Goal: Browse casually

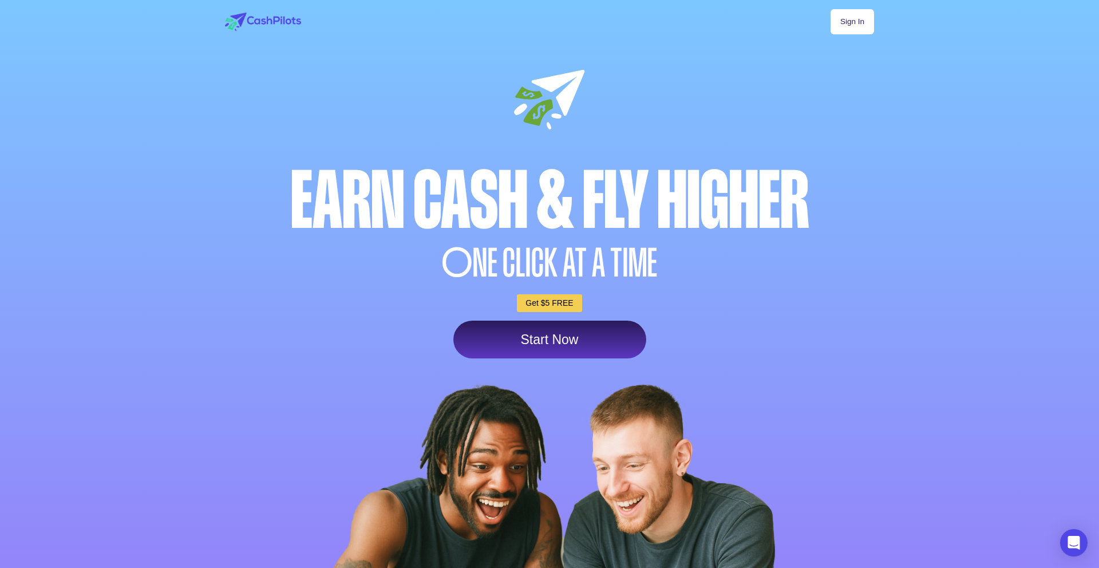
click at [406, 190] on div "Earn Cash & Fly higher" at bounding box center [549, 201] width 655 height 80
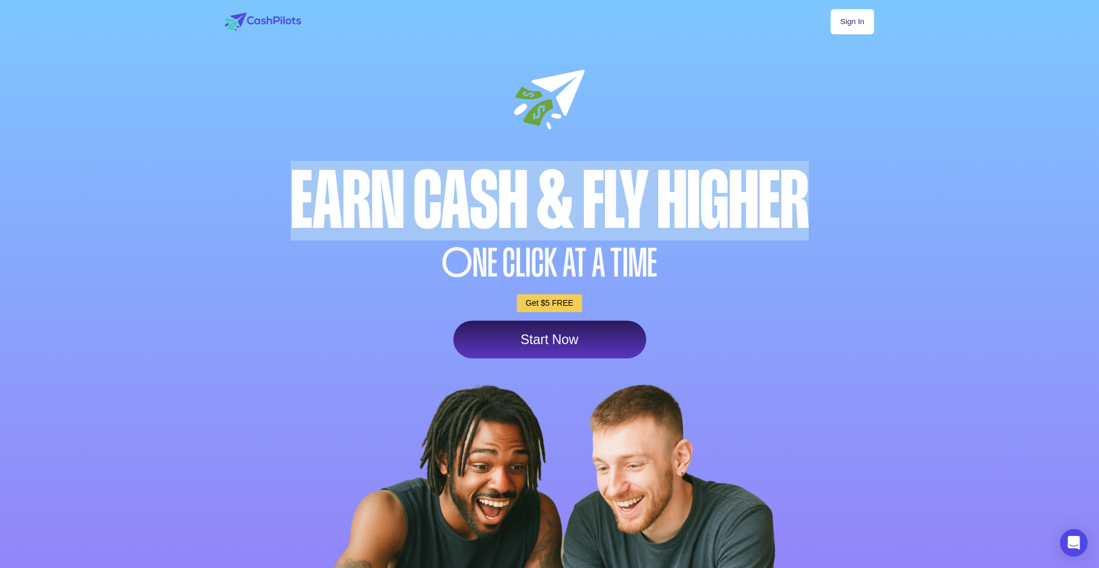
click at [406, 190] on div "Earn Cash & Fly higher" at bounding box center [549, 201] width 655 height 80
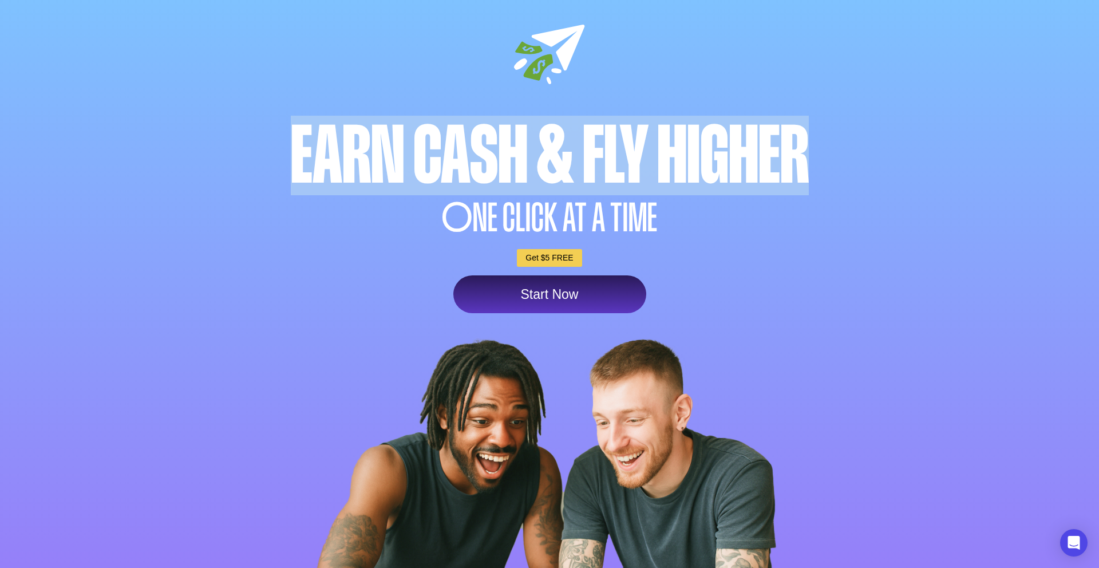
scroll to position [56, 0]
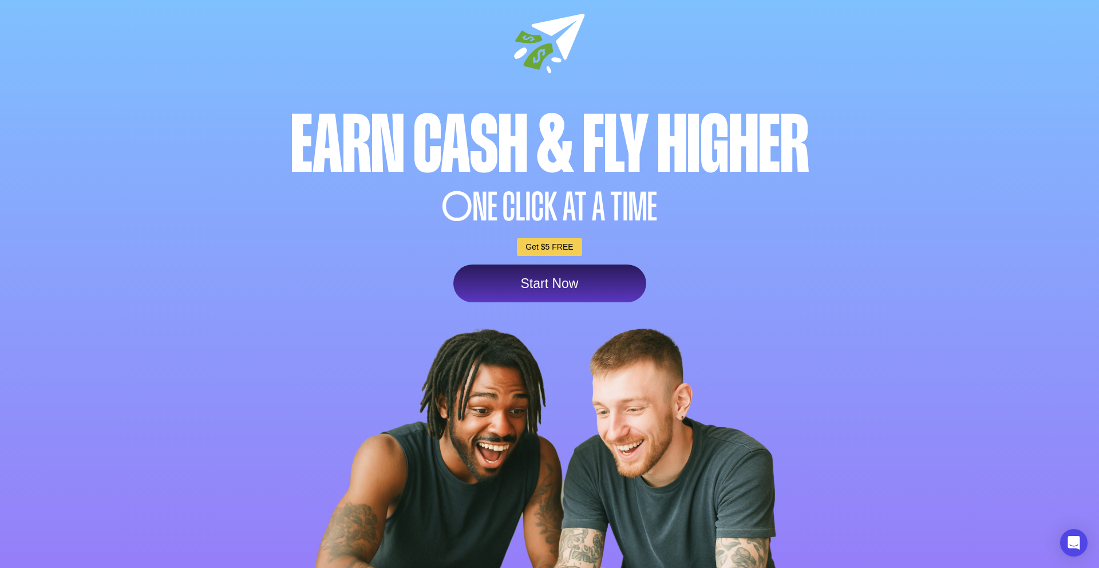
click at [468, 204] on span "O" at bounding box center [457, 207] width 31 height 40
click at [189, 370] on div at bounding box center [549, 291] width 1099 height 695
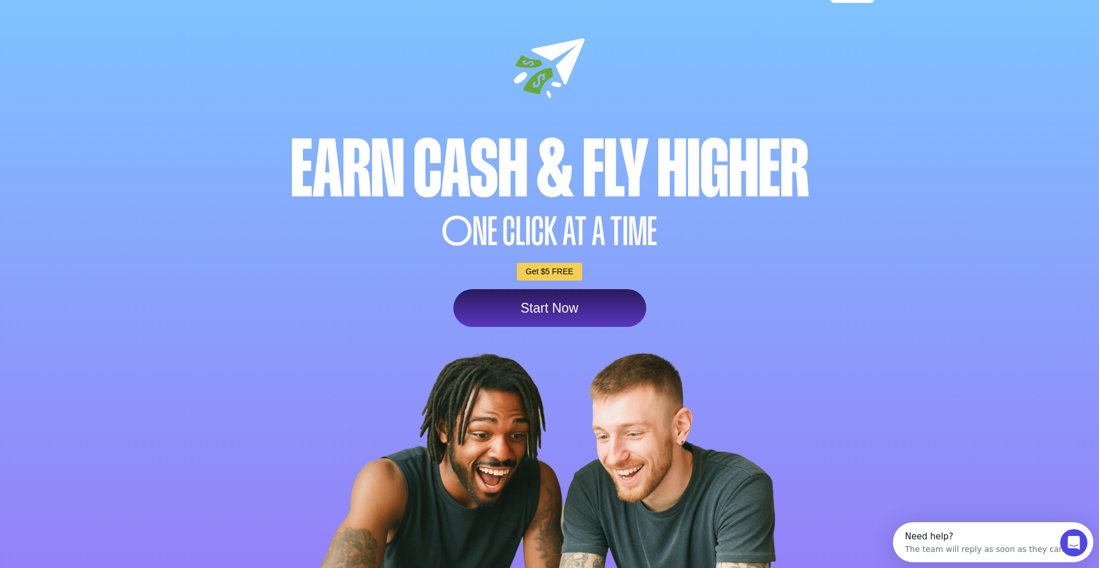
scroll to position [27, 0]
